Goal: Browse casually

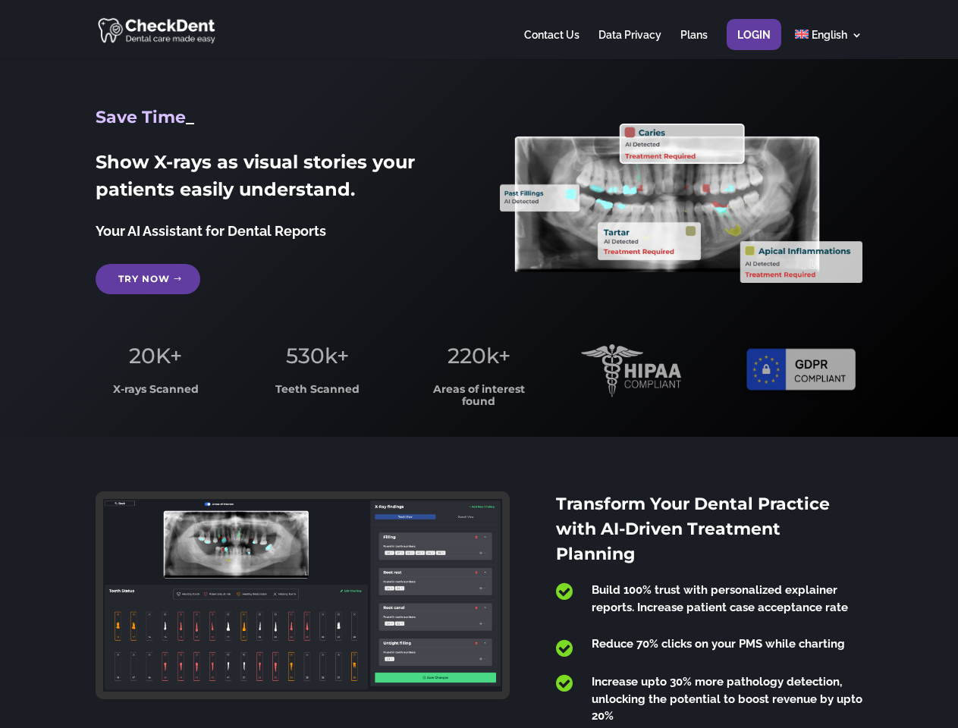
click at [479, 364] on span "220k+" at bounding box center [479, 356] width 63 height 26
click at [479, 30] on div at bounding box center [479, 29] width 766 height 59
click at [479, 364] on span "220k+" at bounding box center [479, 356] width 63 height 26
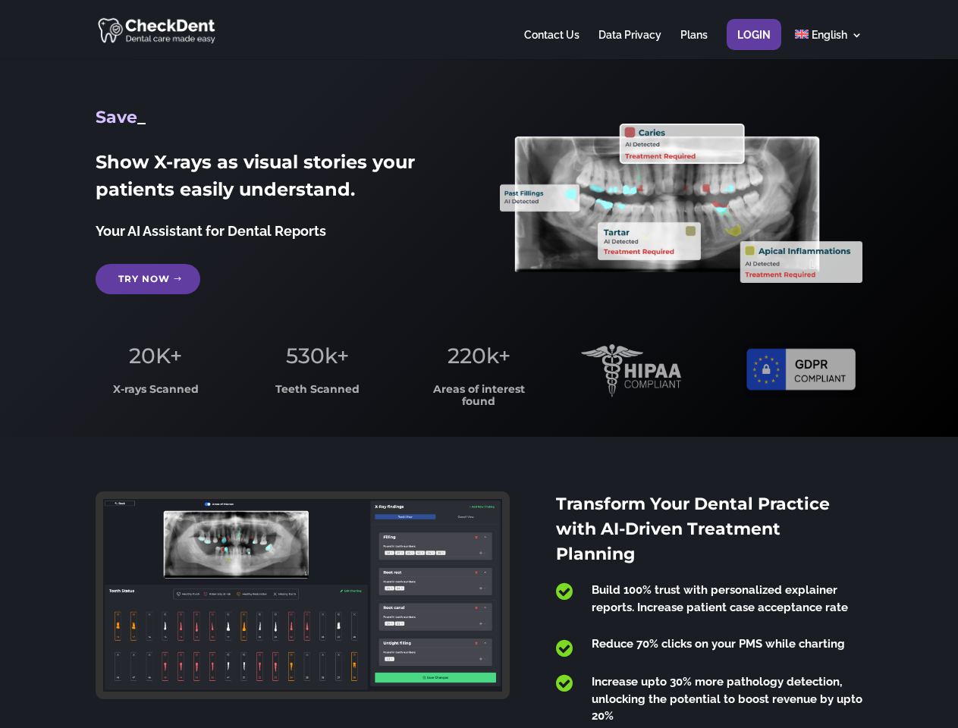
click at [479, 30] on div at bounding box center [479, 29] width 766 height 59
